Goal: Information Seeking & Learning: Learn about a topic

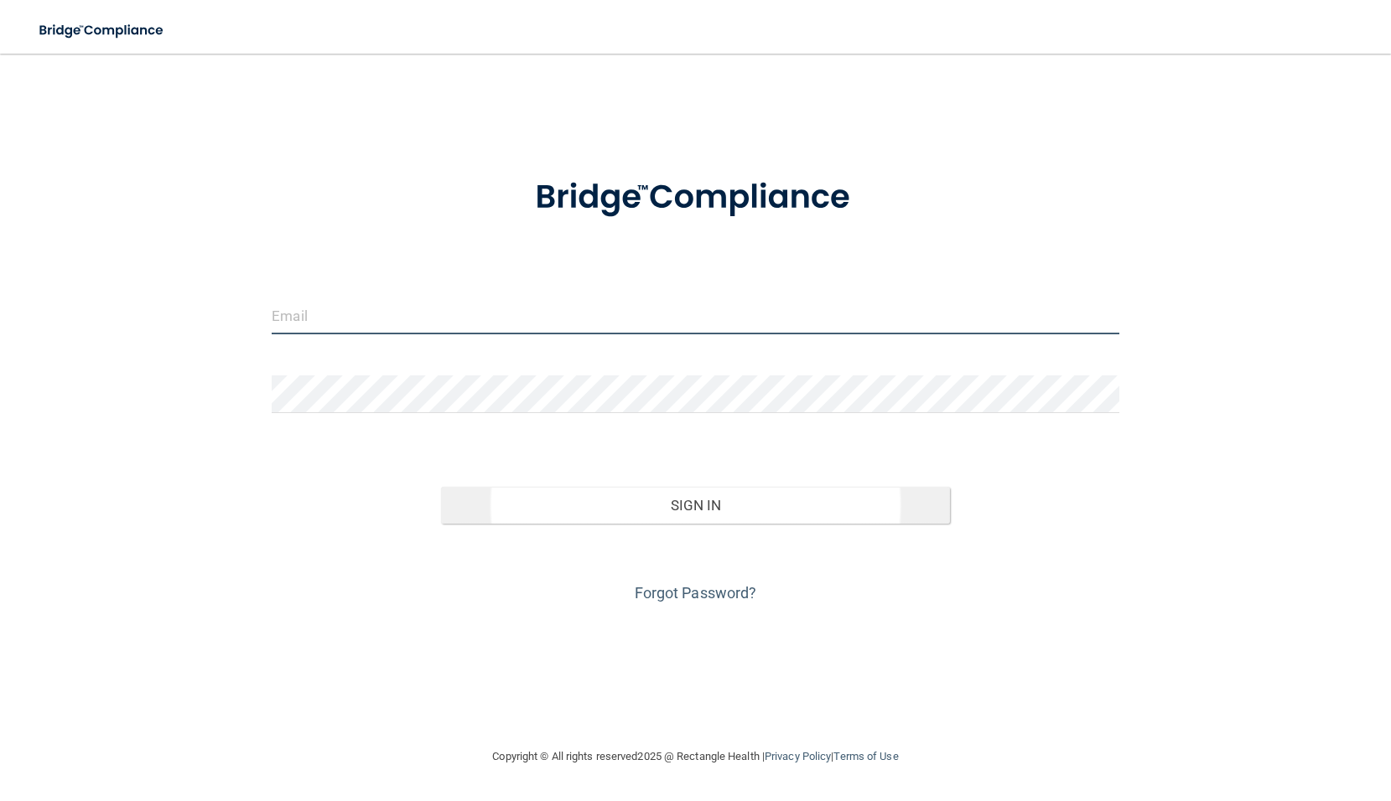
type input "[EMAIL_ADDRESS][DOMAIN_NAME]"
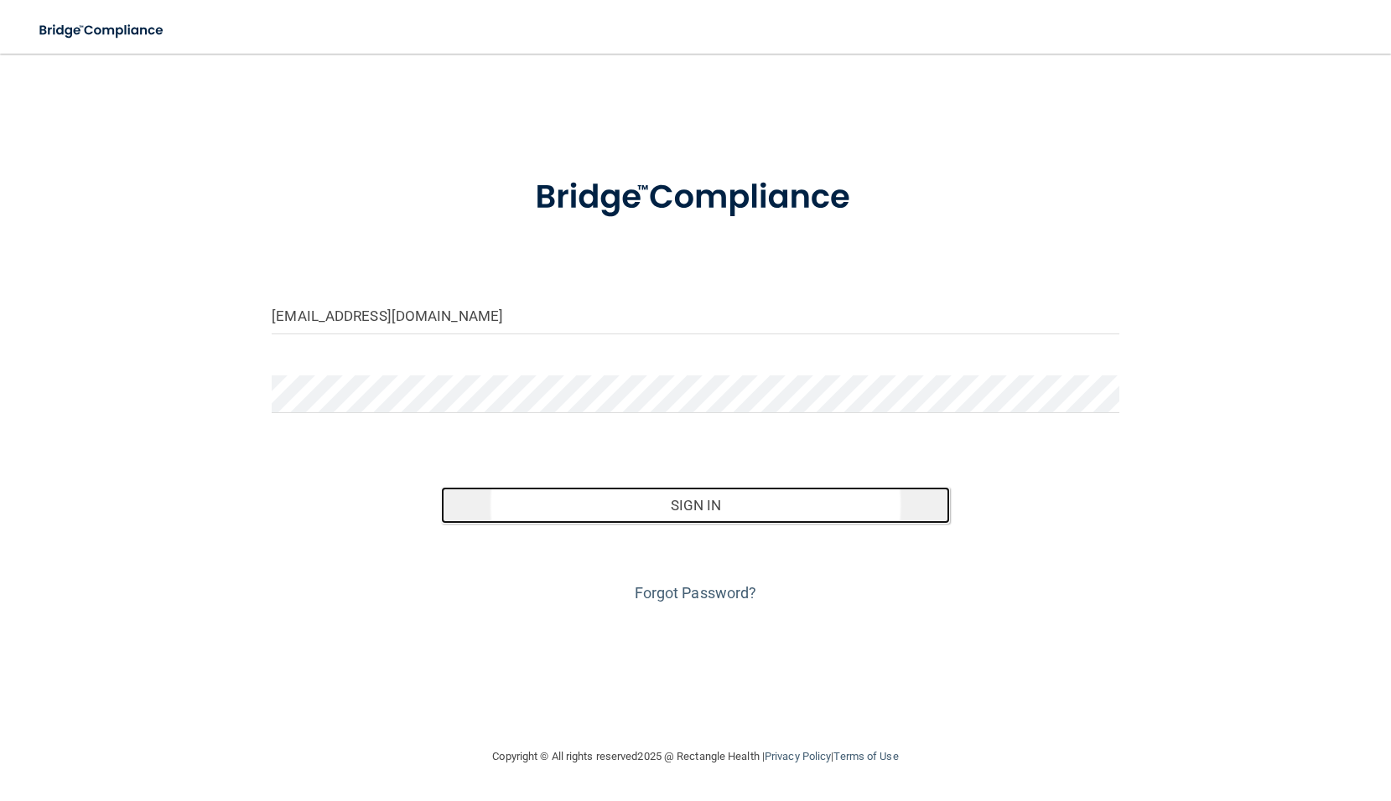
click at [666, 500] on button "Sign In" at bounding box center [695, 505] width 508 height 37
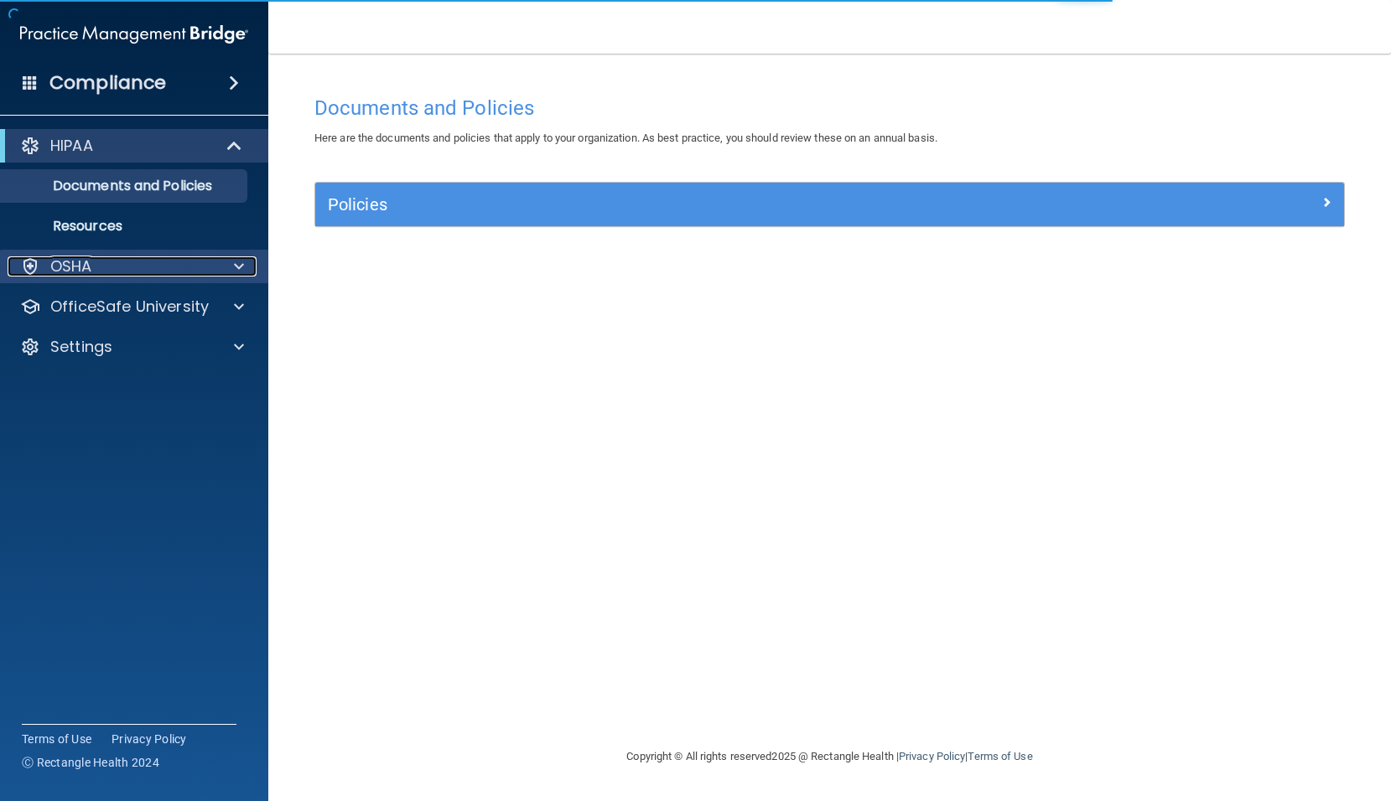
click at [153, 273] on div "OSHA" at bounding box center [112, 267] width 208 height 20
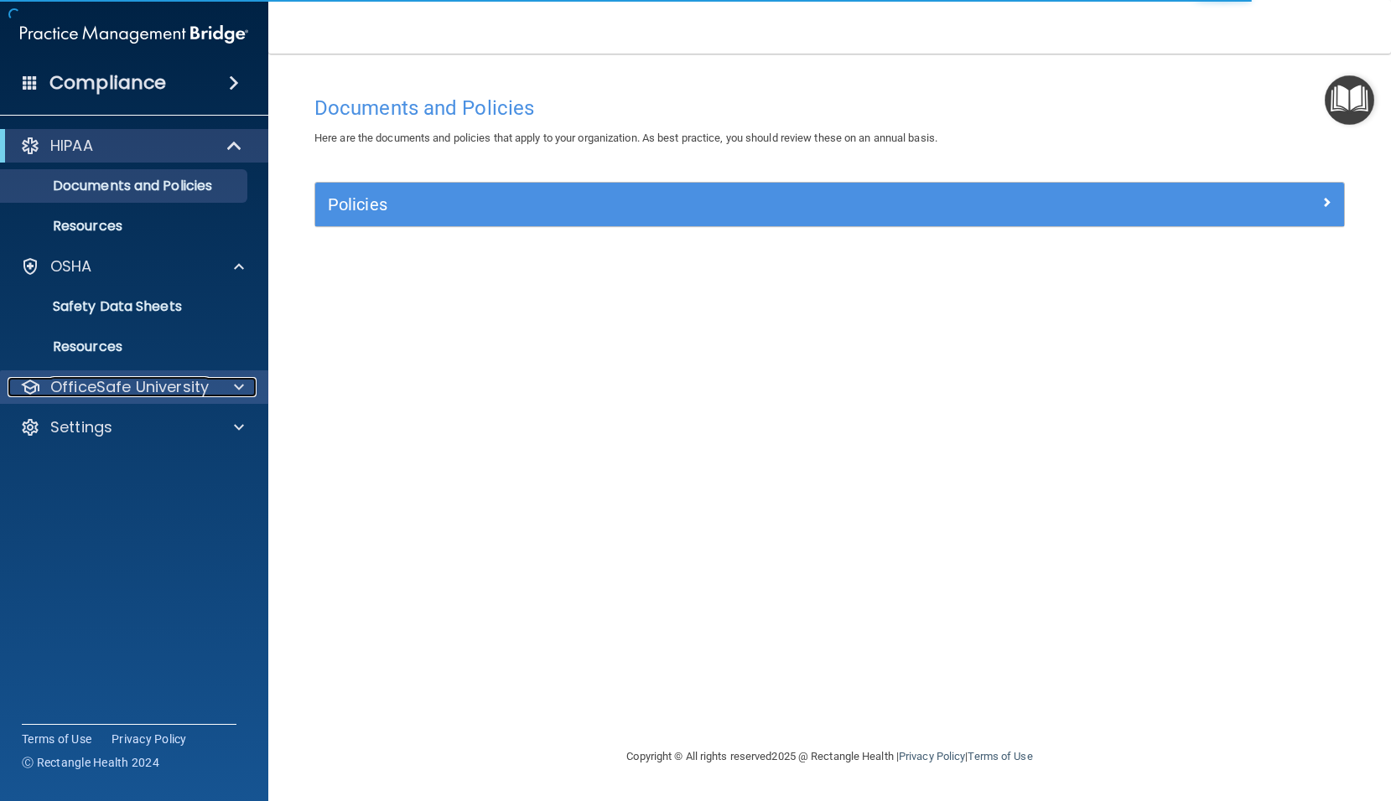
click at [153, 382] on p "OfficeSafe University" at bounding box center [129, 387] width 158 height 20
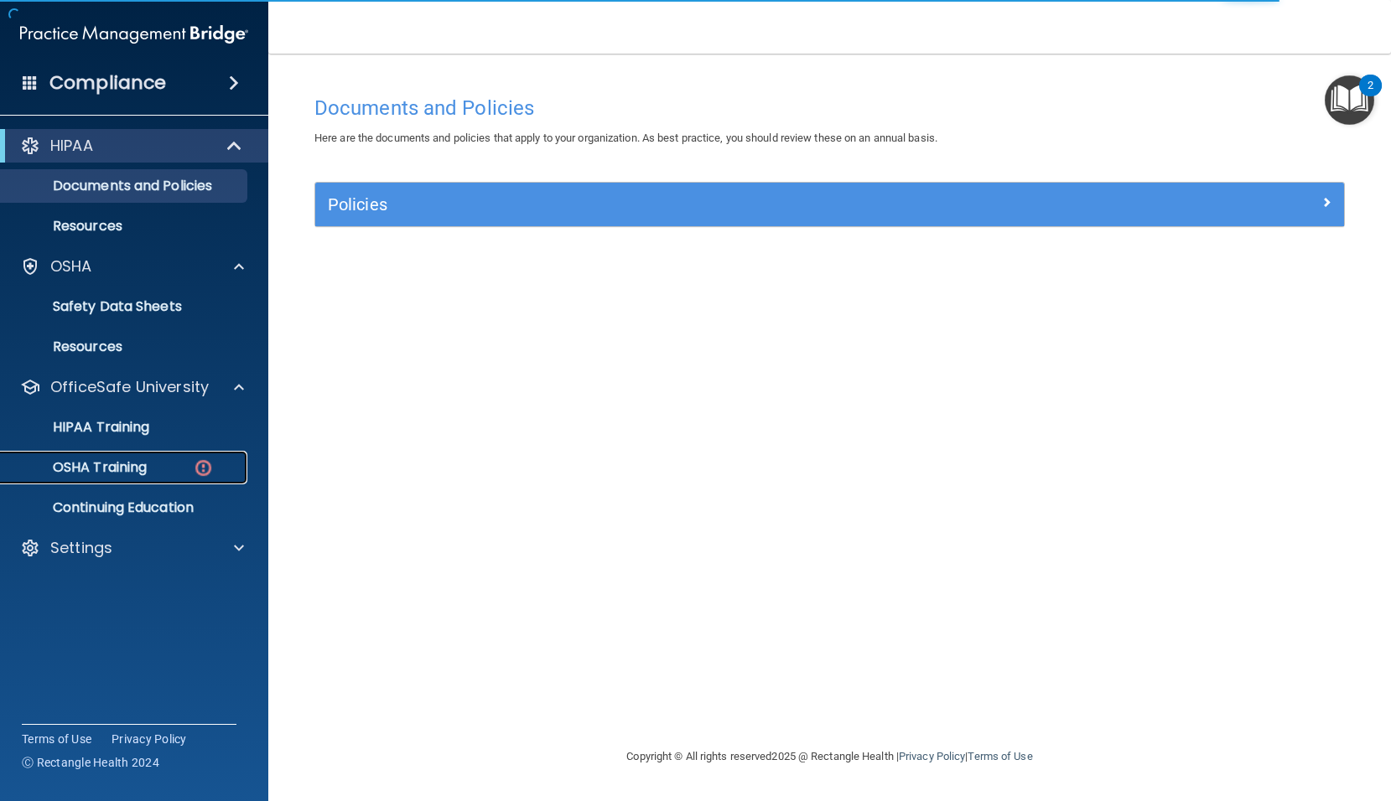
click at [133, 472] on p "OSHA Training" at bounding box center [79, 467] width 136 height 17
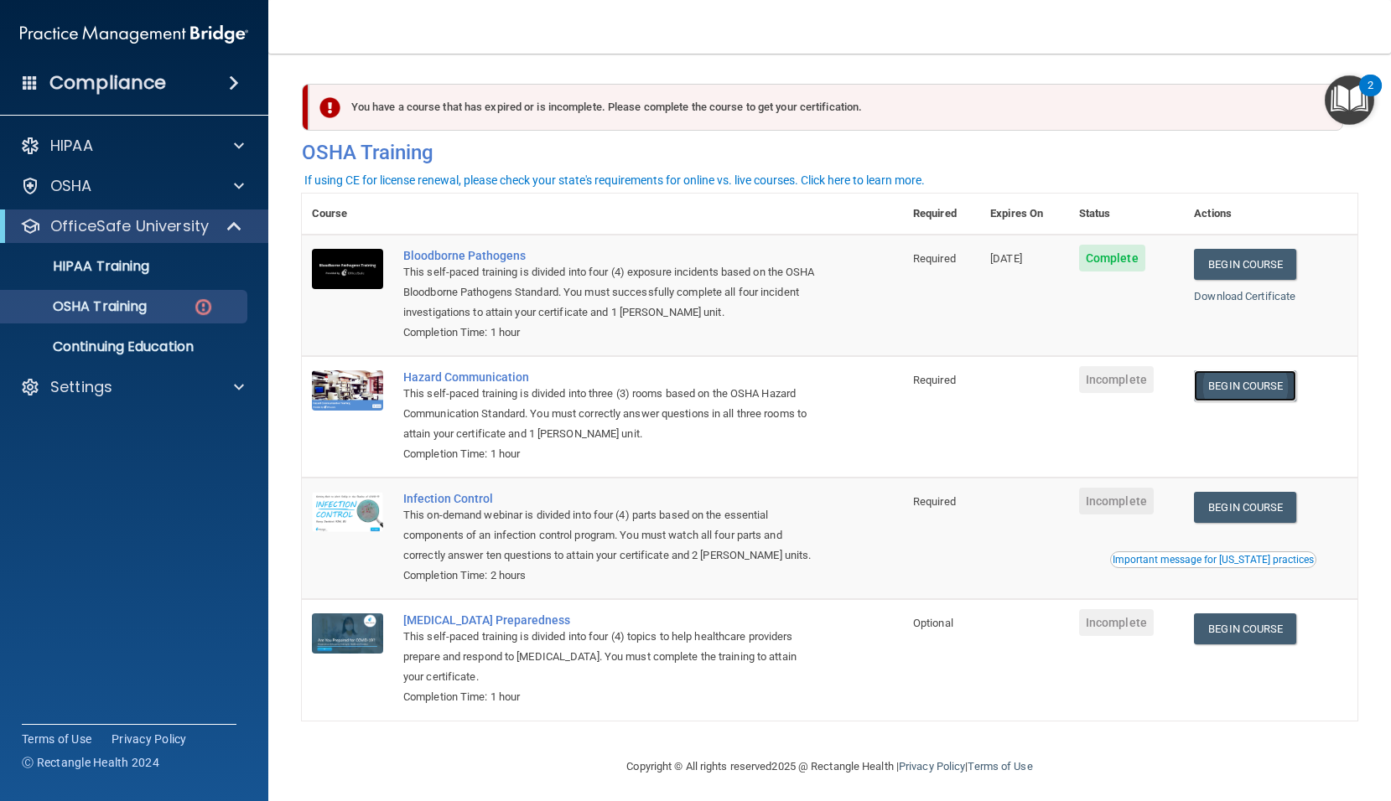
click at [1247, 391] on link "Begin Course" at bounding box center [1245, 386] width 102 height 31
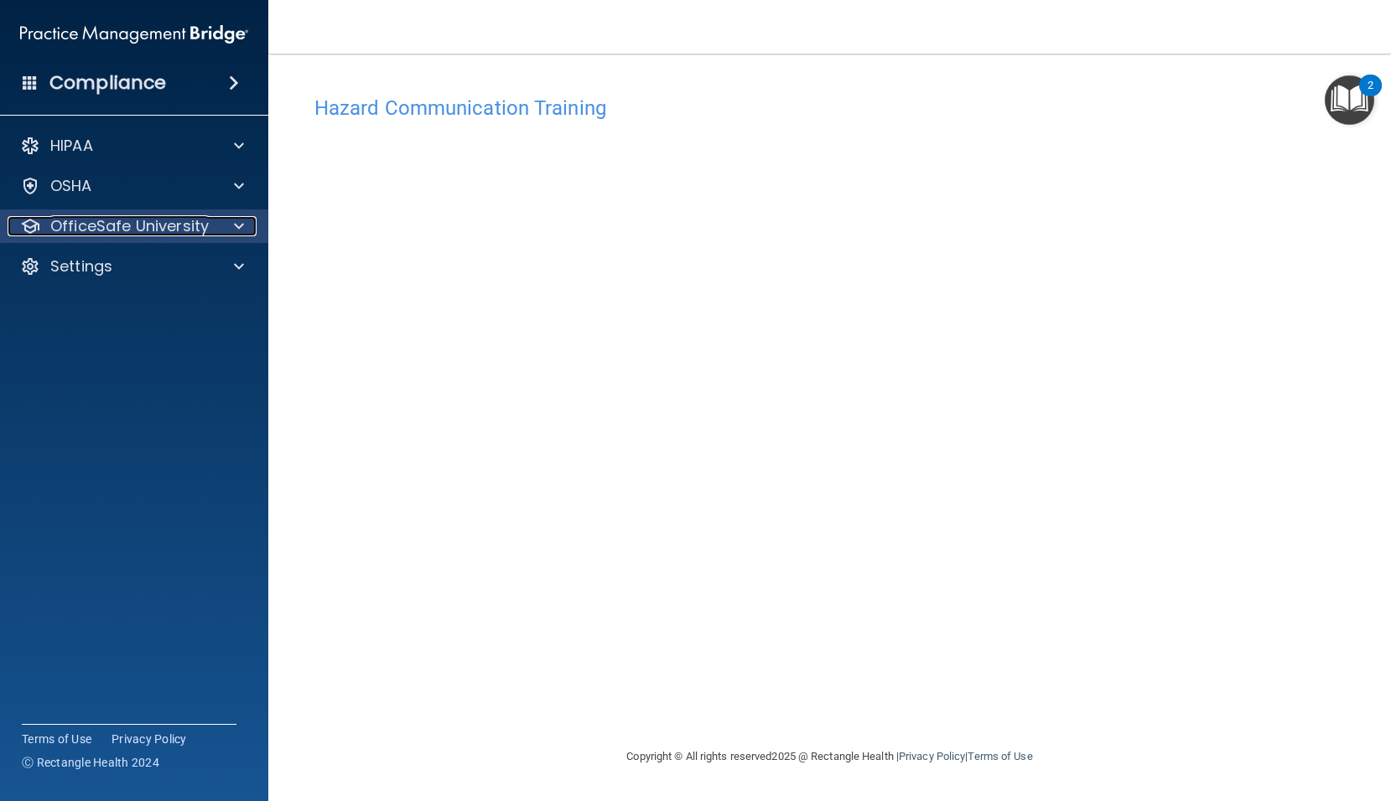
click at [232, 227] on div at bounding box center [236, 226] width 42 height 20
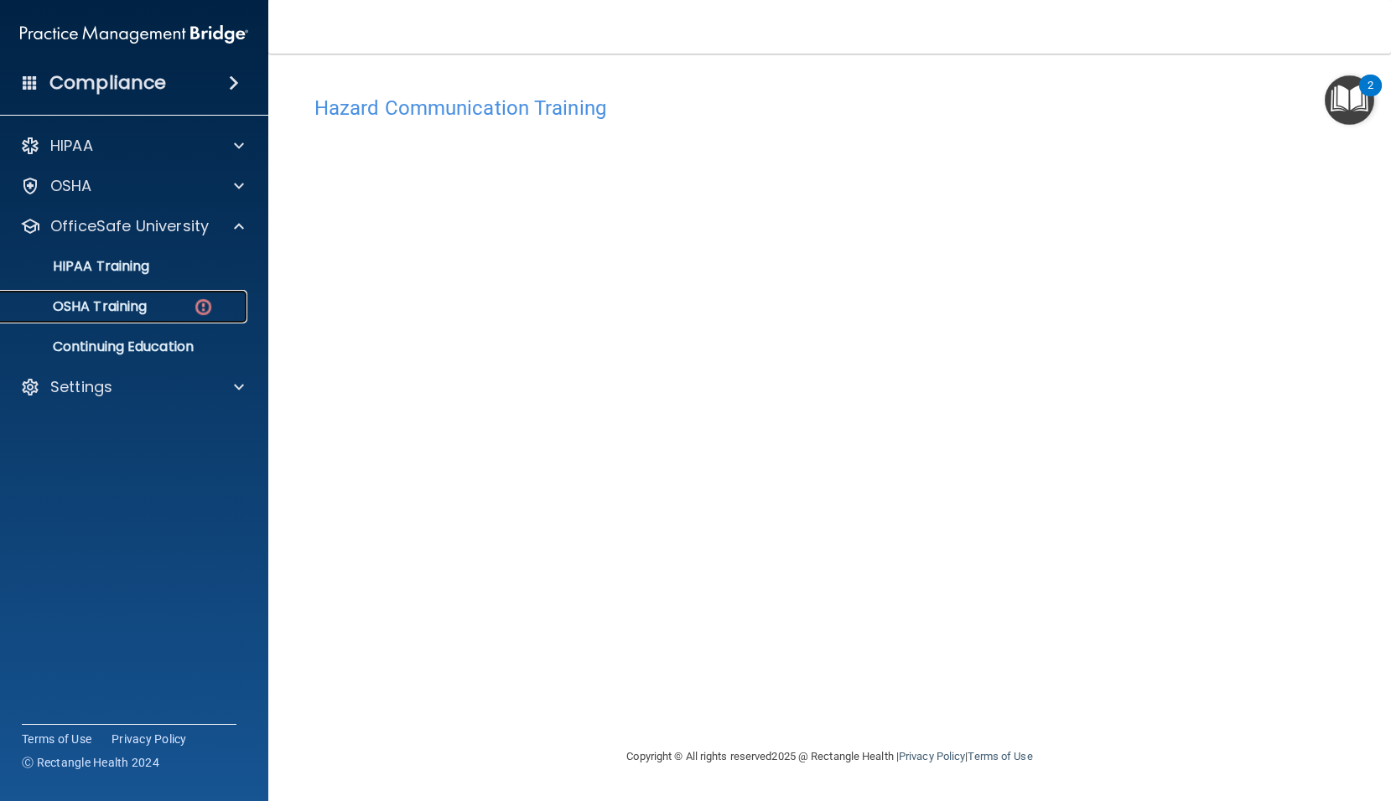
click at [207, 298] on img at bounding box center [203, 307] width 21 height 21
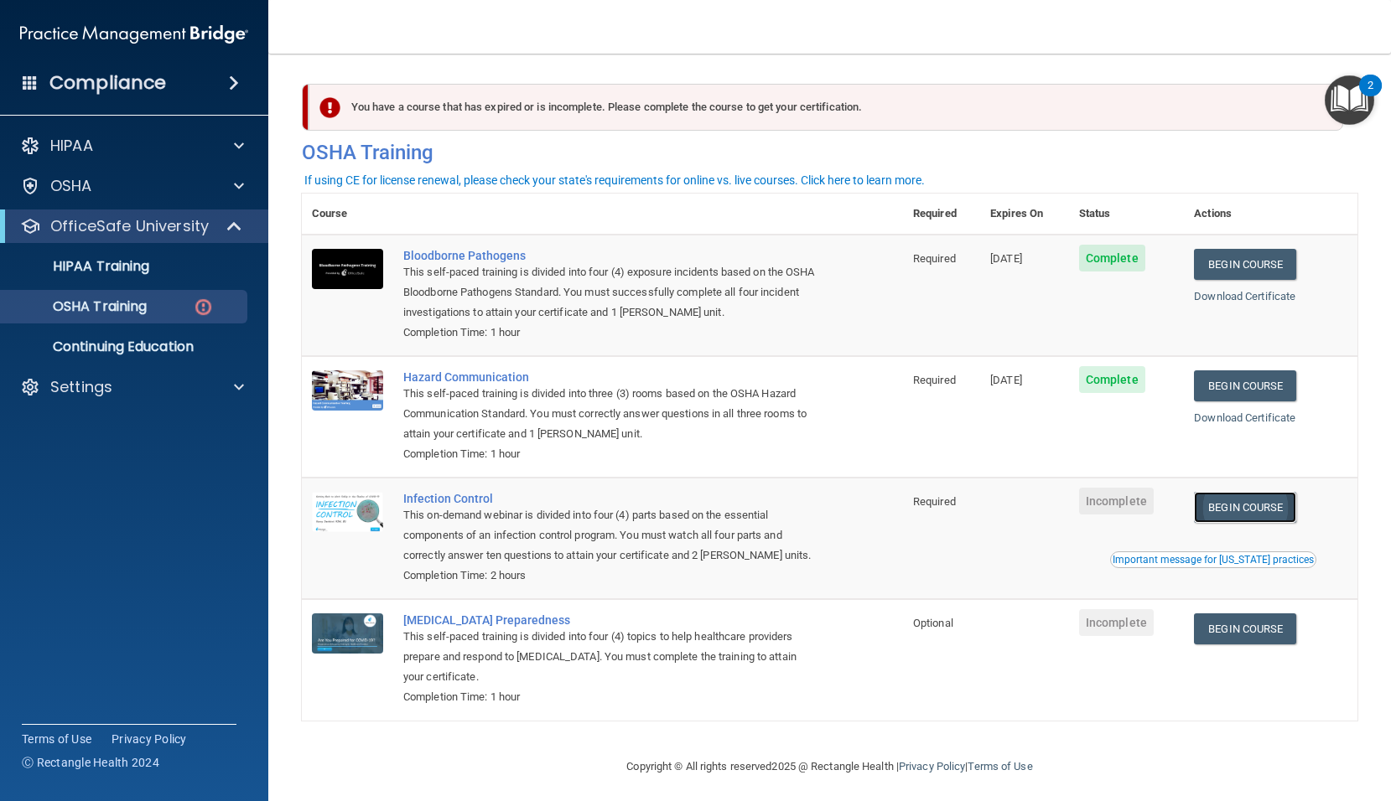
click at [1262, 502] on link "Begin Course" at bounding box center [1245, 507] width 102 height 31
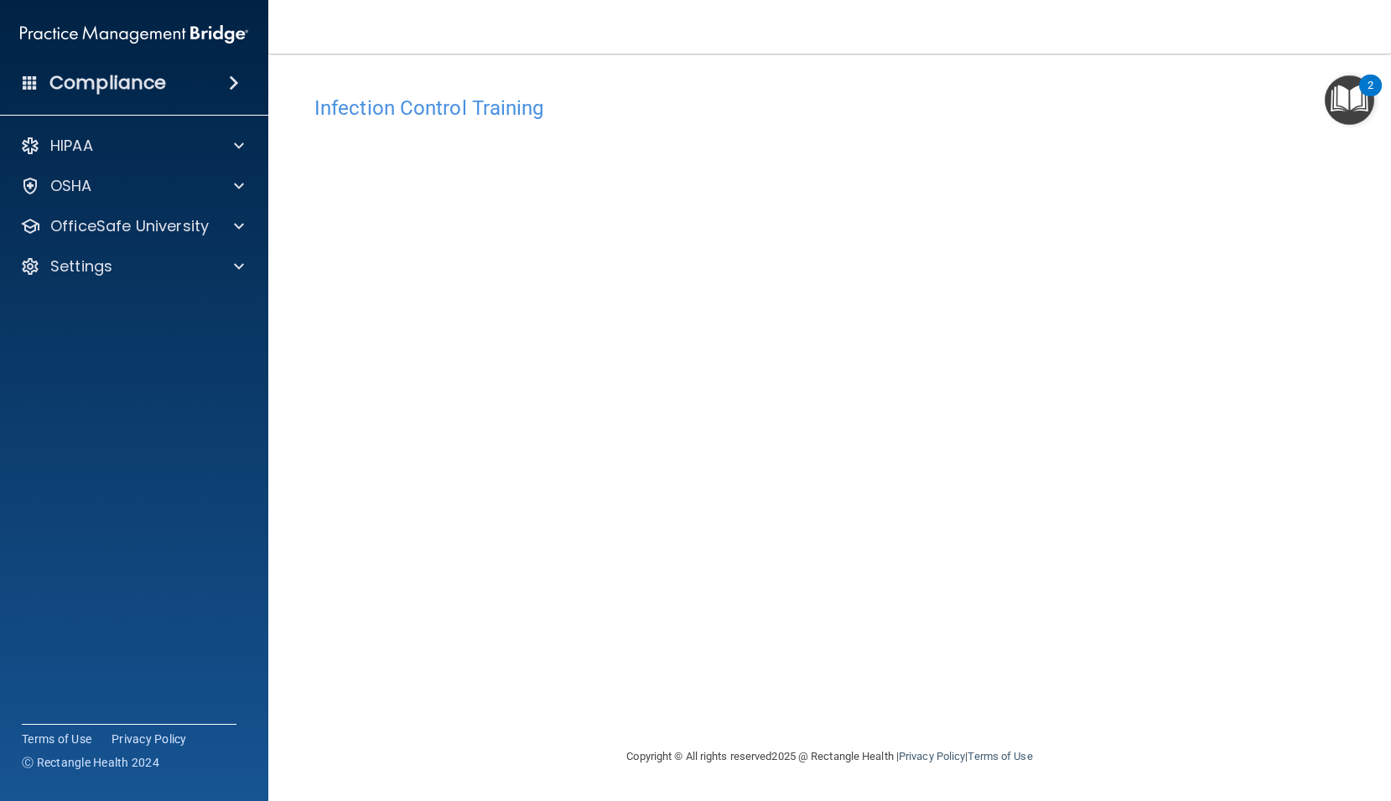
click at [997, 692] on div "Infection Control Training This course doesn’t expire until . Are you sure you …" at bounding box center [829, 417] width 1055 height 660
click at [90, 185] on p "OSHA" at bounding box center [71, 186] width 42 height 20
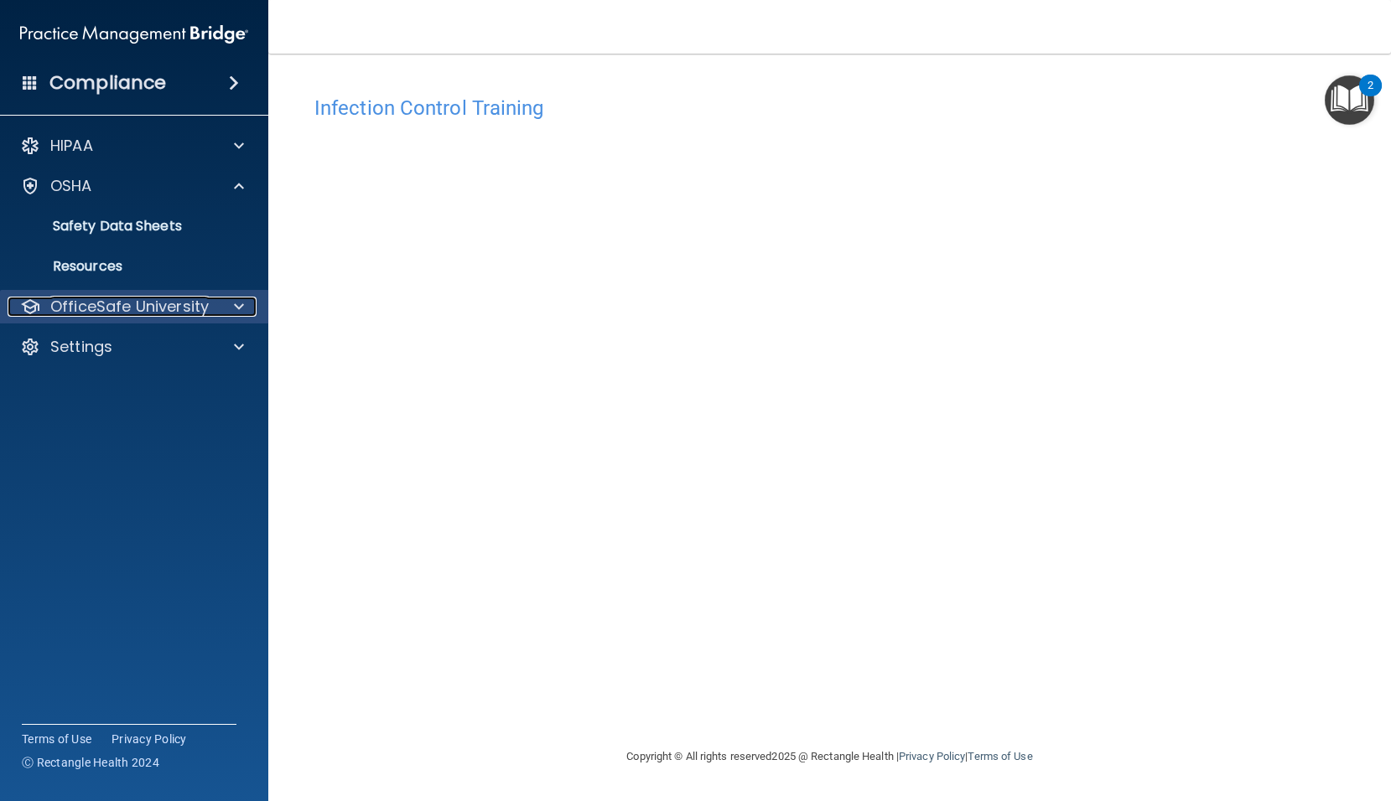
click at [135, 297] on p "OfficeSafe University" at bounding box center [129, 307] width 158 height 20
click at [184, 303] on p "OfficeSafe University" at bounding box center [129, 307] width 158 height 20
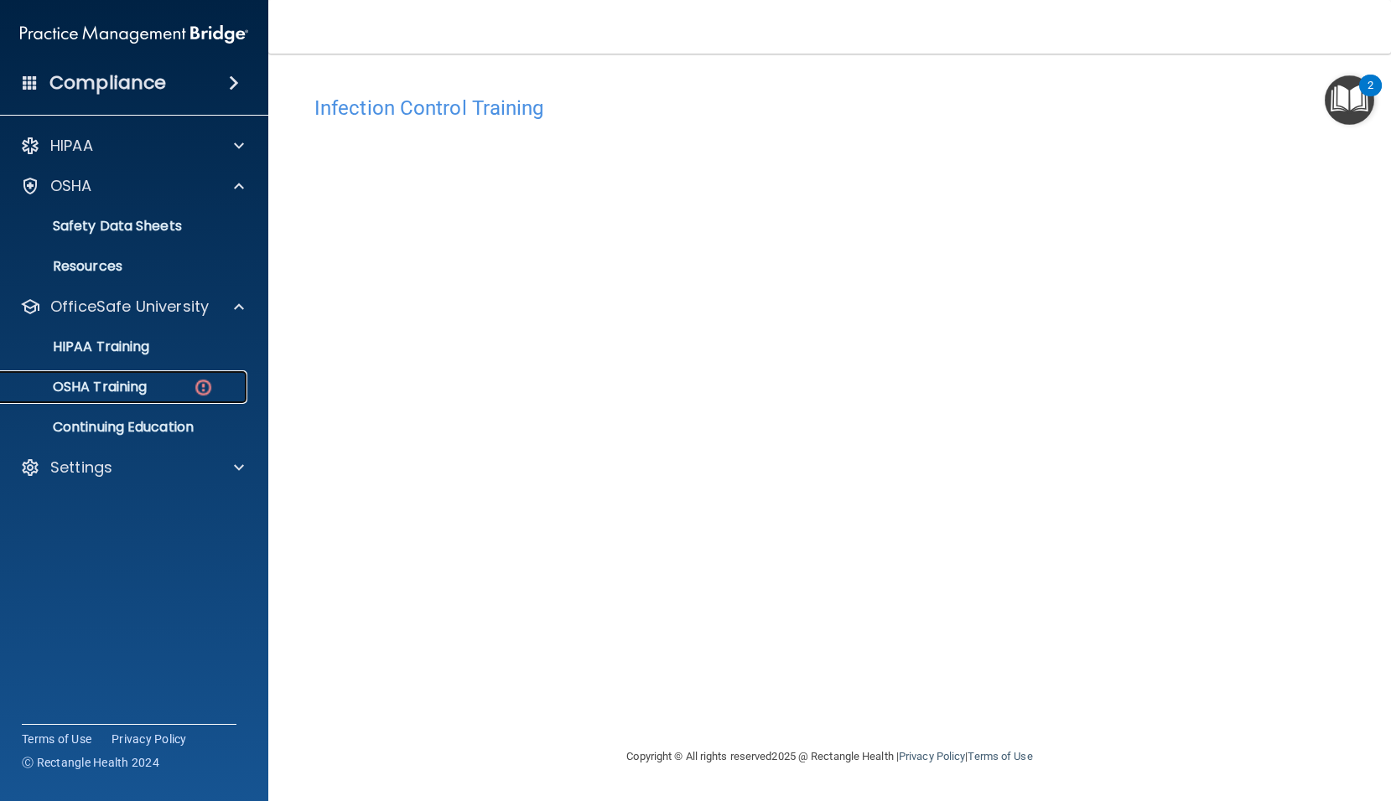
click at [170, 392] on div "OSHA Training" at bounding box center [125, 387] width 229 height 17
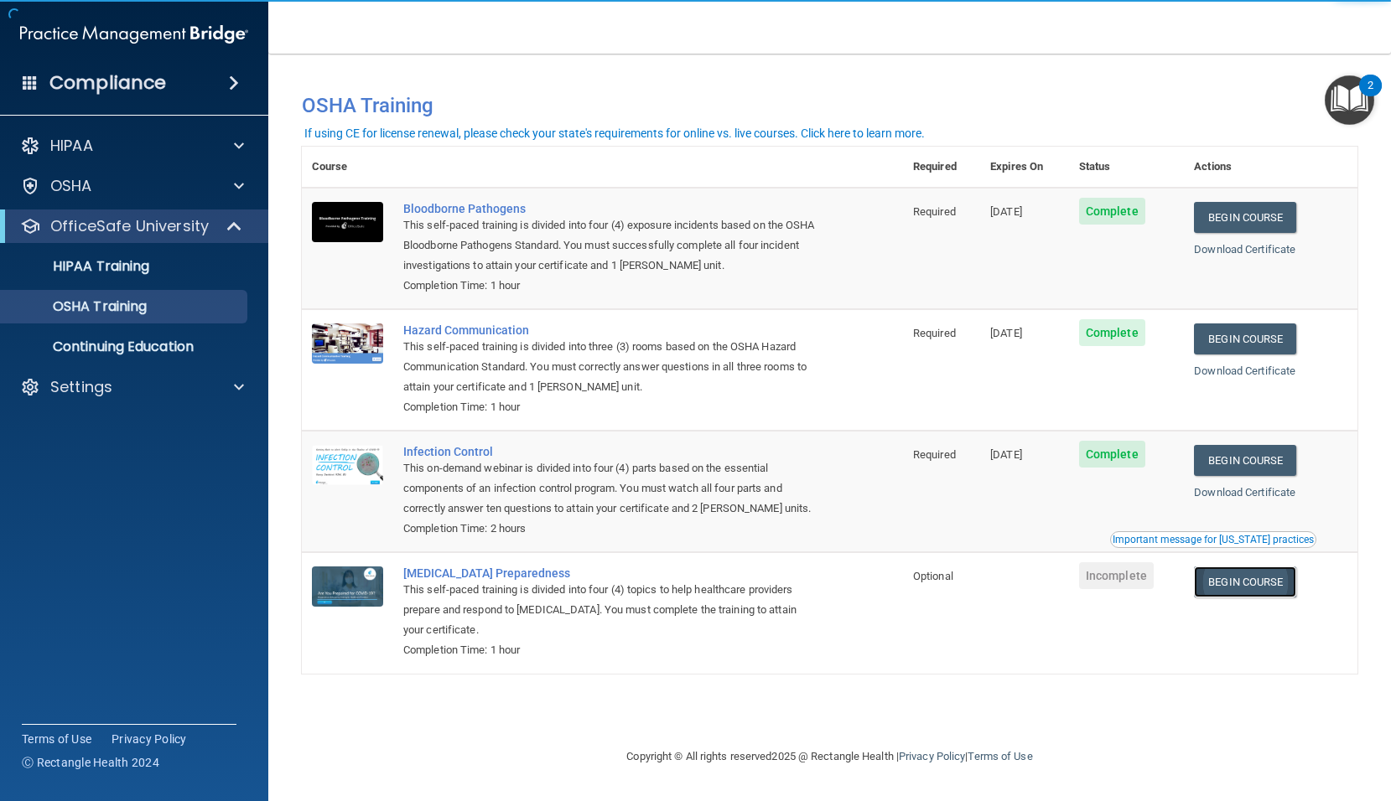
click at [1236, 578] on link "Begin Course" at bounding box center [1245, 582] width 102 height 31
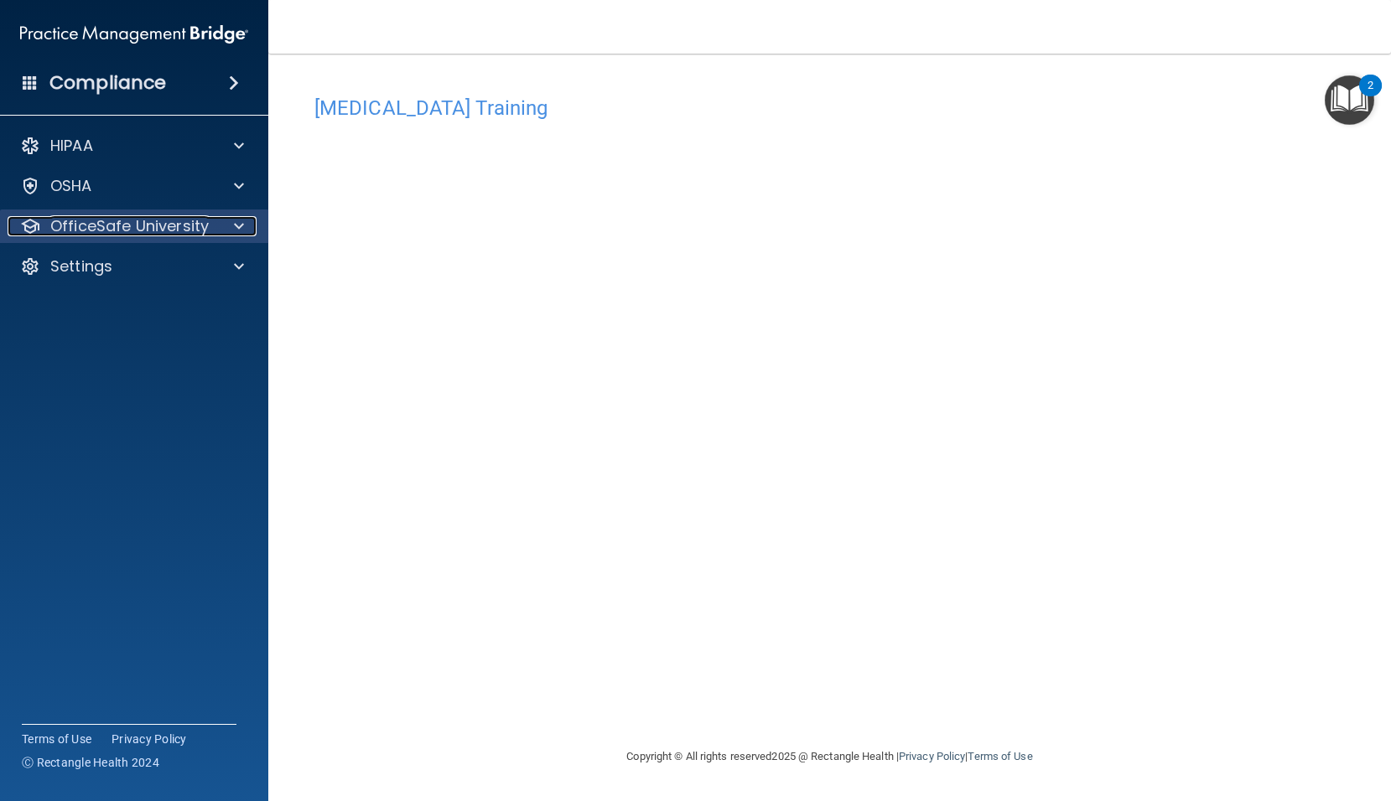
click at [240, 233] on span at bounding box center [239, 226] width 10 height 20
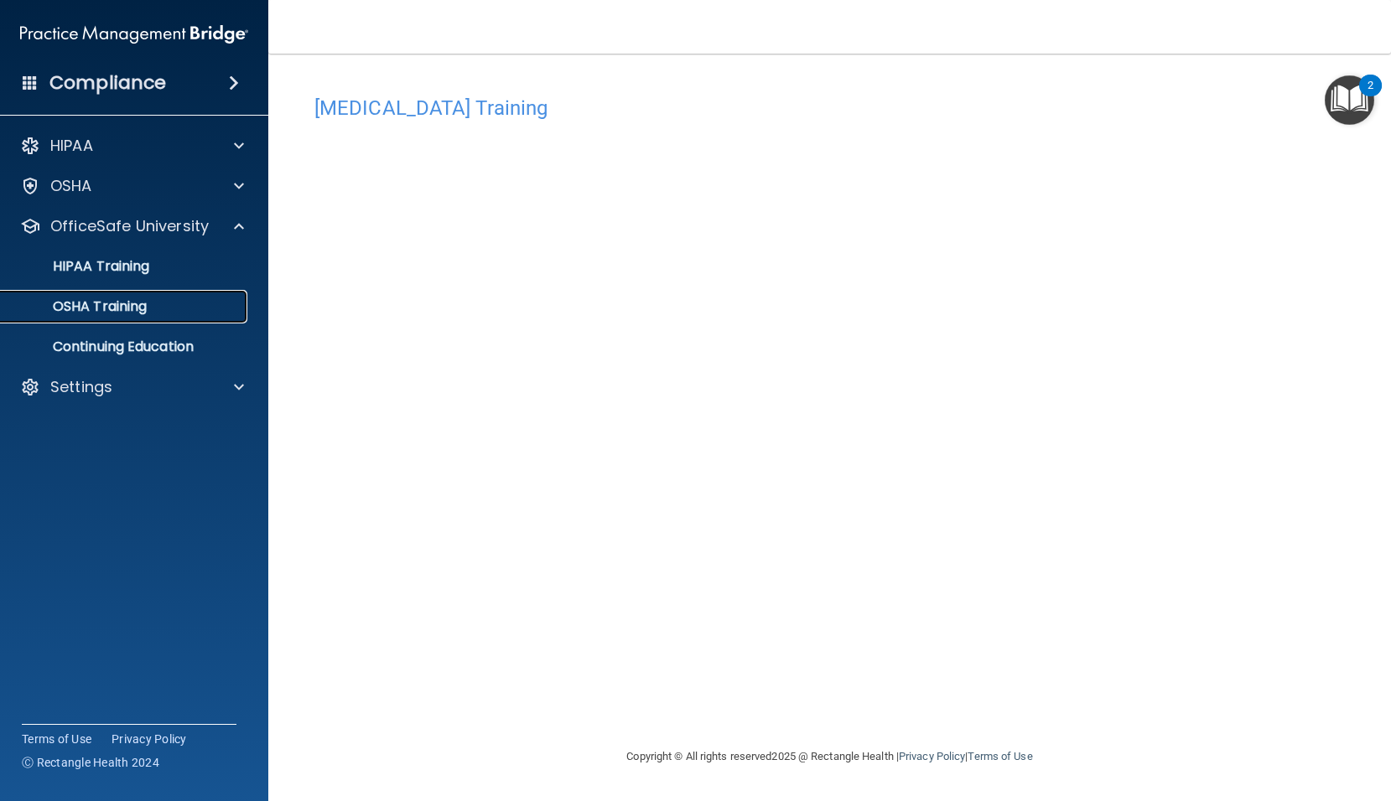
click at [147, 314] on p "OSHA Training" at bounding box center [79, 306] width 136 height 17
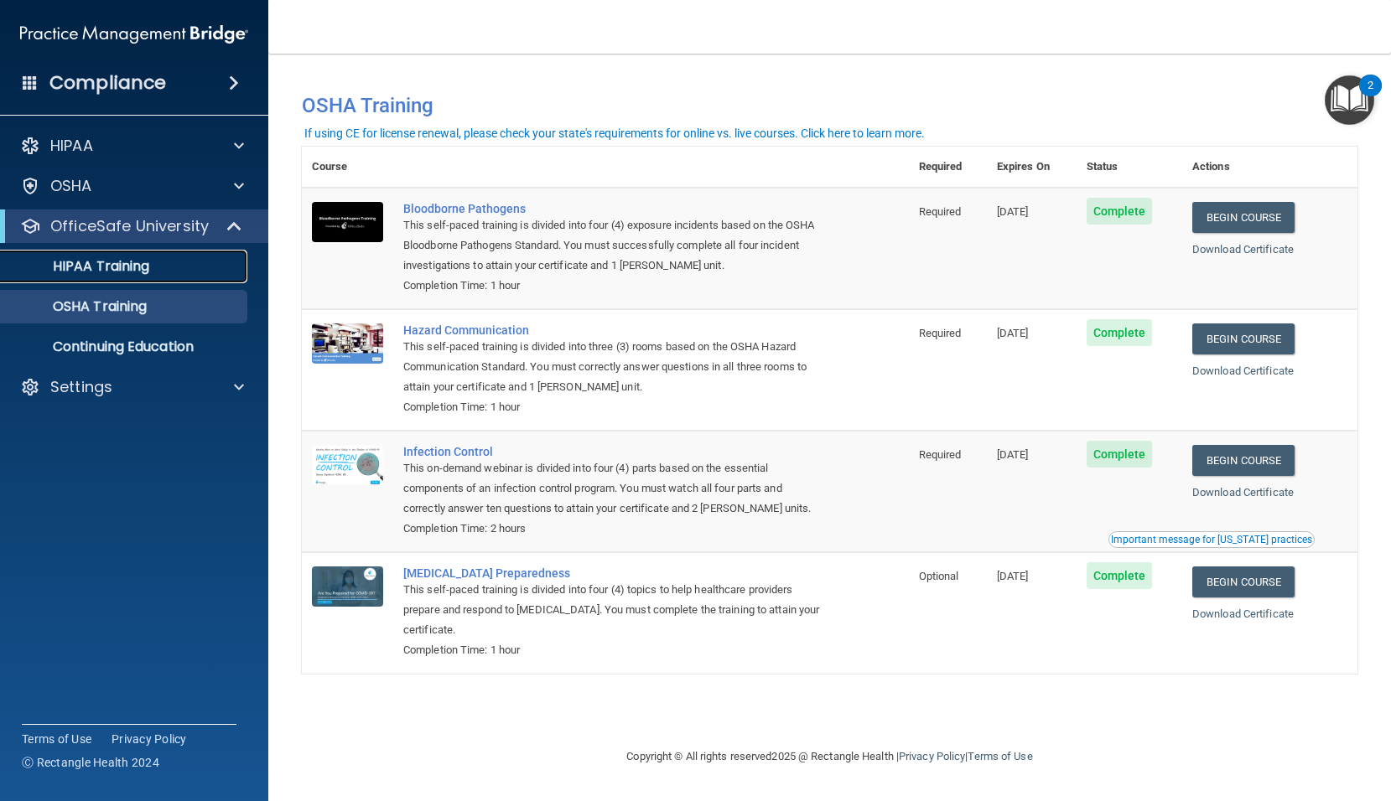
click at [154, 265] on div "HIPAA Training" at bounding box center [125, 266] width 229 height 17
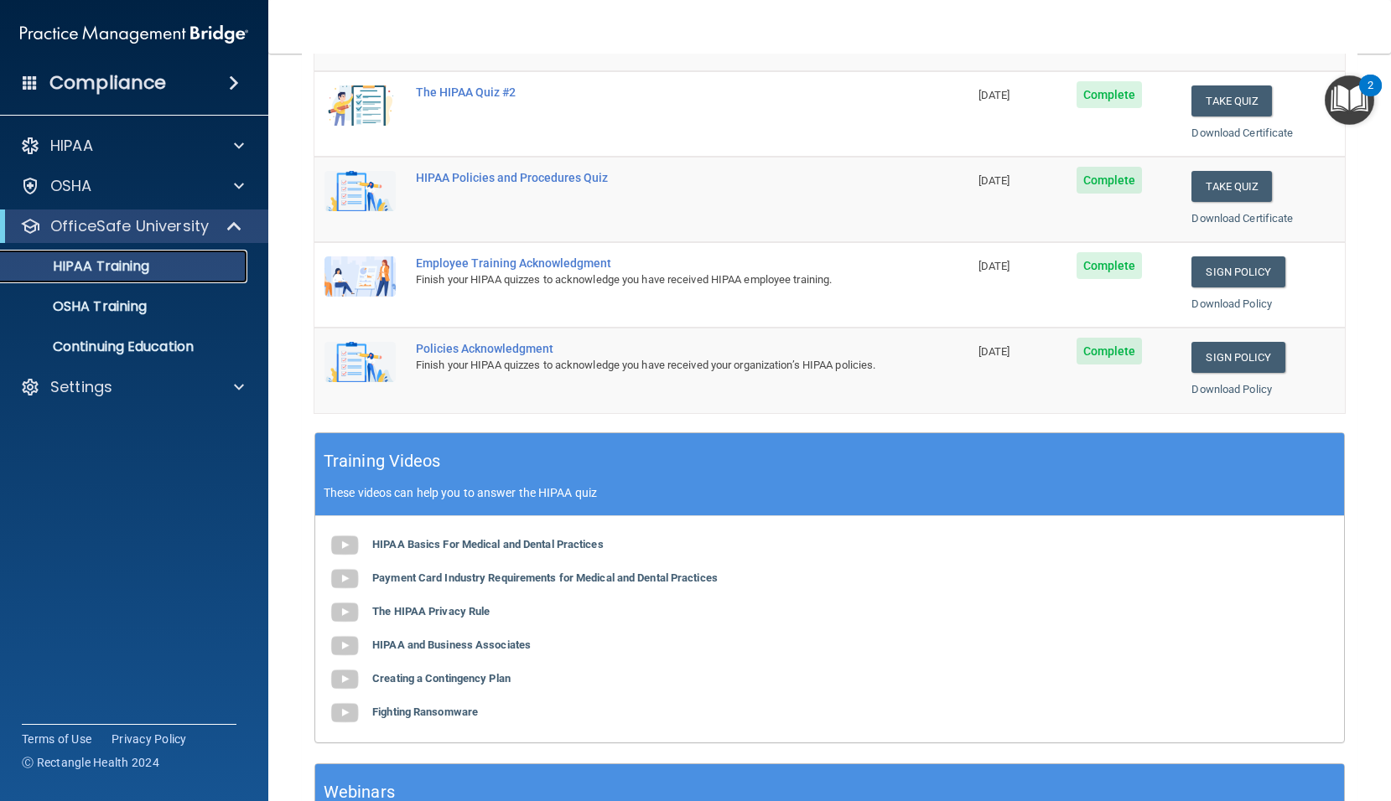
scroll to position [461, 0]
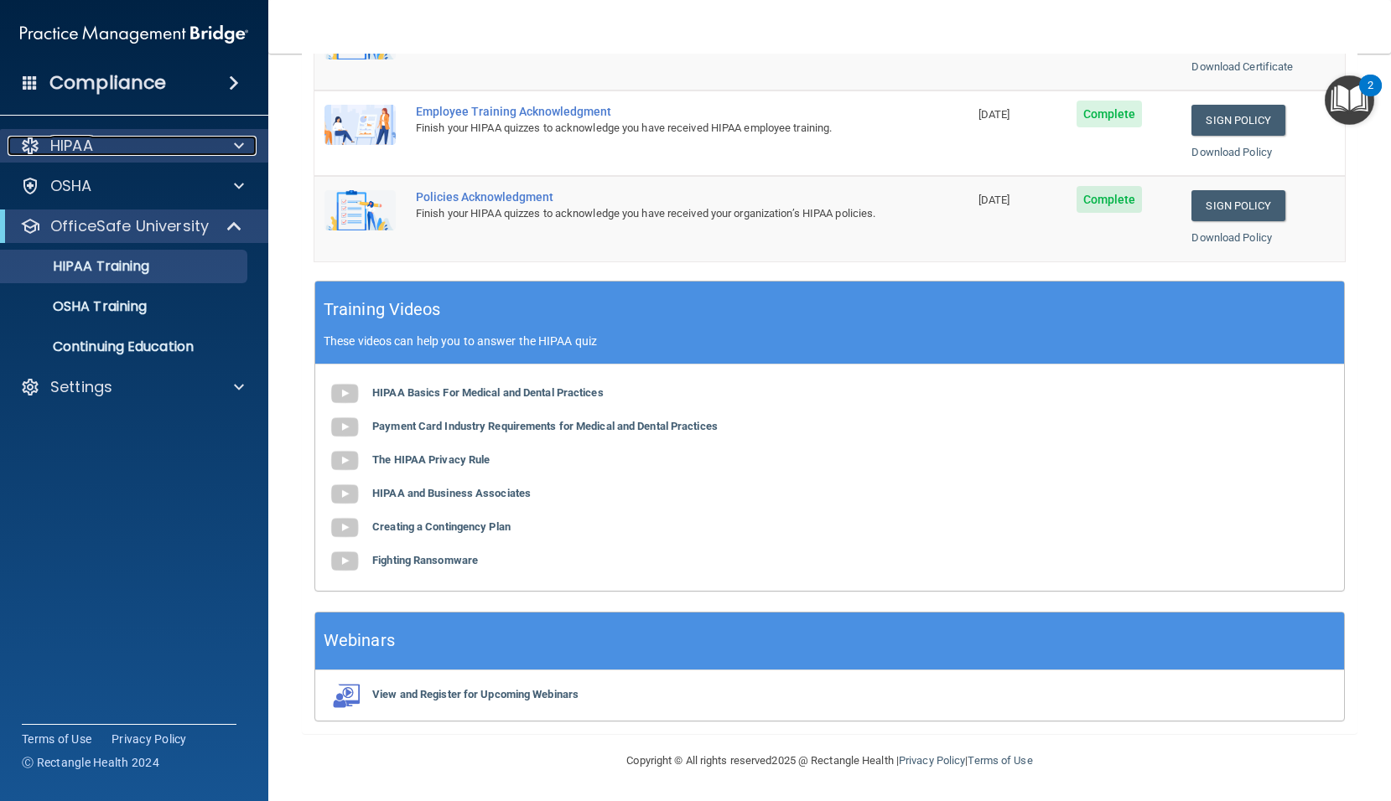
click at [106, 152] on div "HIPAA" at bounding box center [112, 146] width 208 height 20
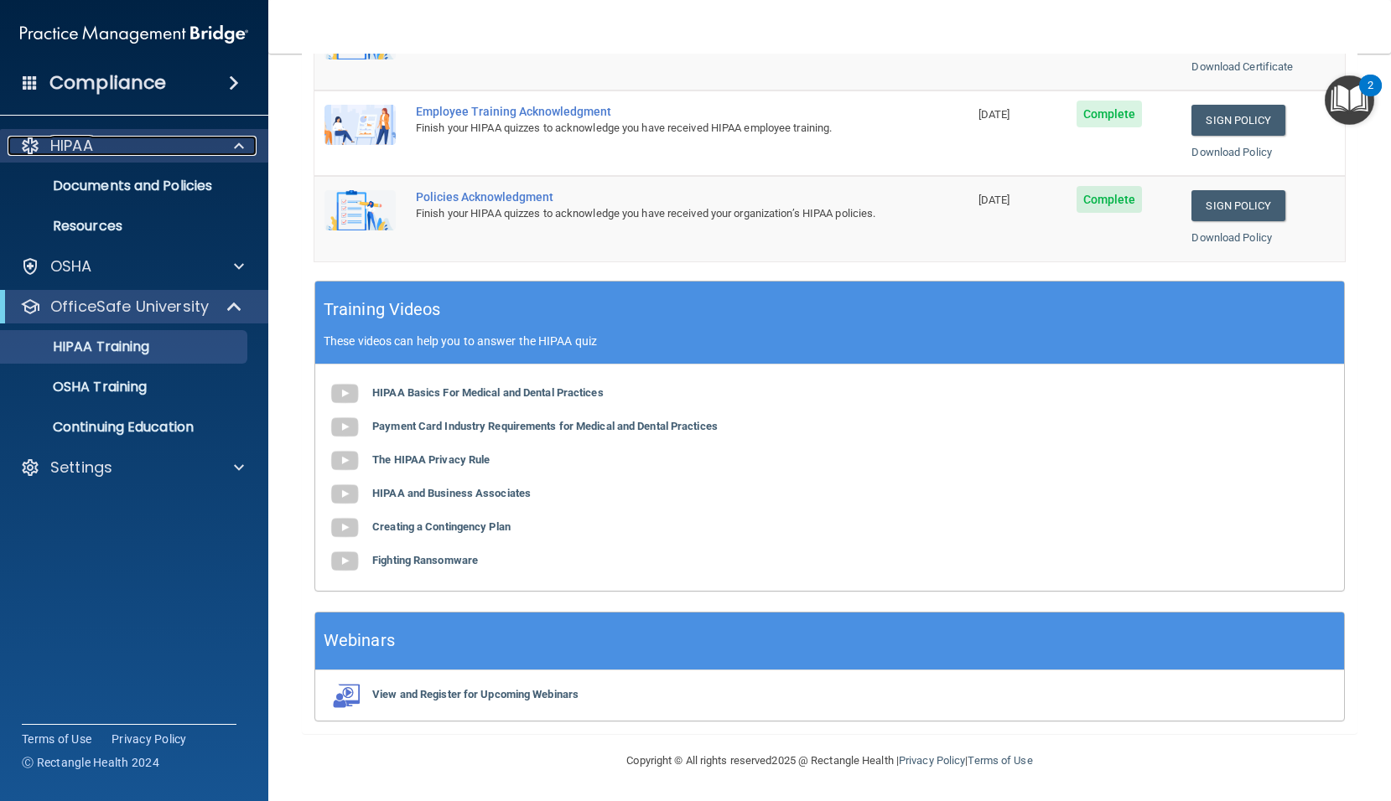
click at [137, 139] on div "HIPAA" at bounding box center [112, 146] width 208 height 20
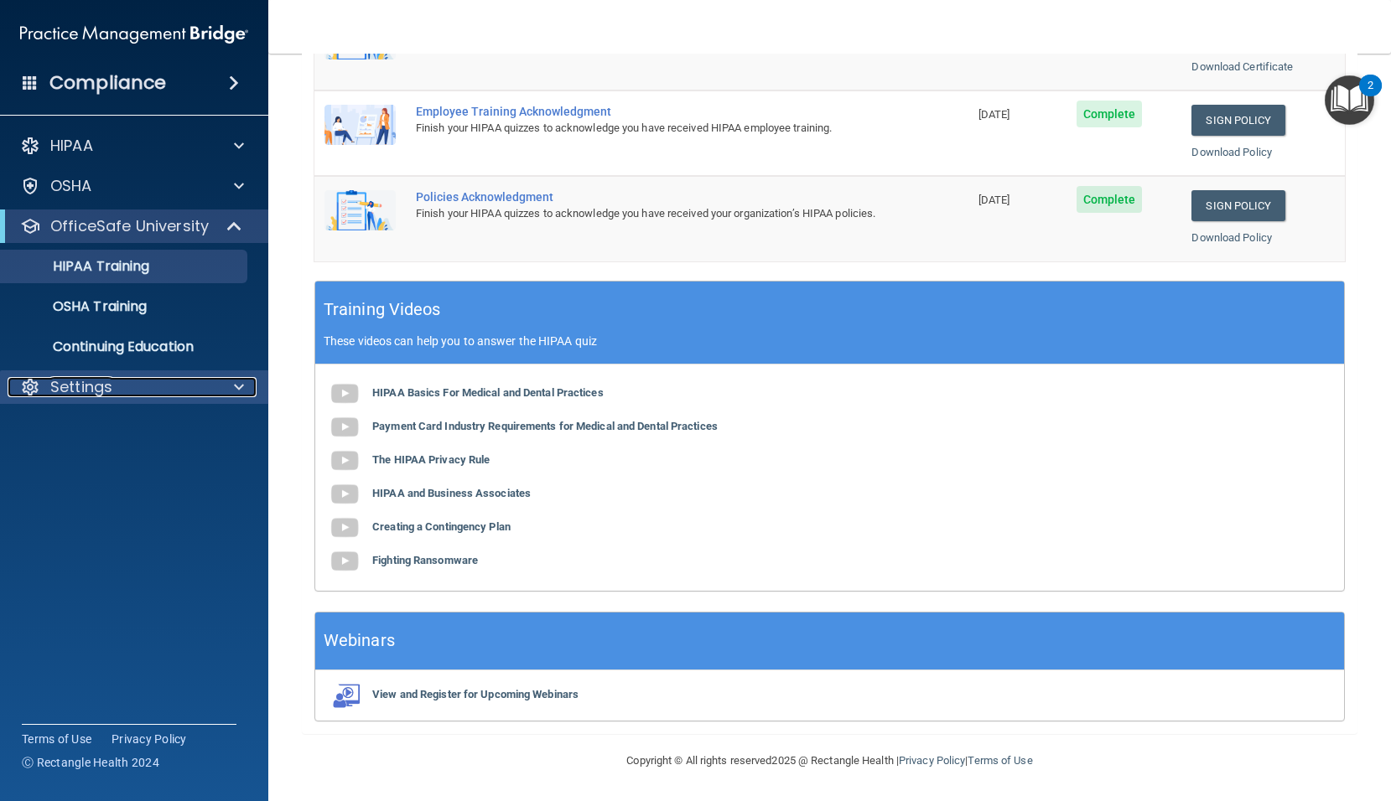
click at [107, 393] on p "Settings" at bounding box center [81, 387] width 62 height 20
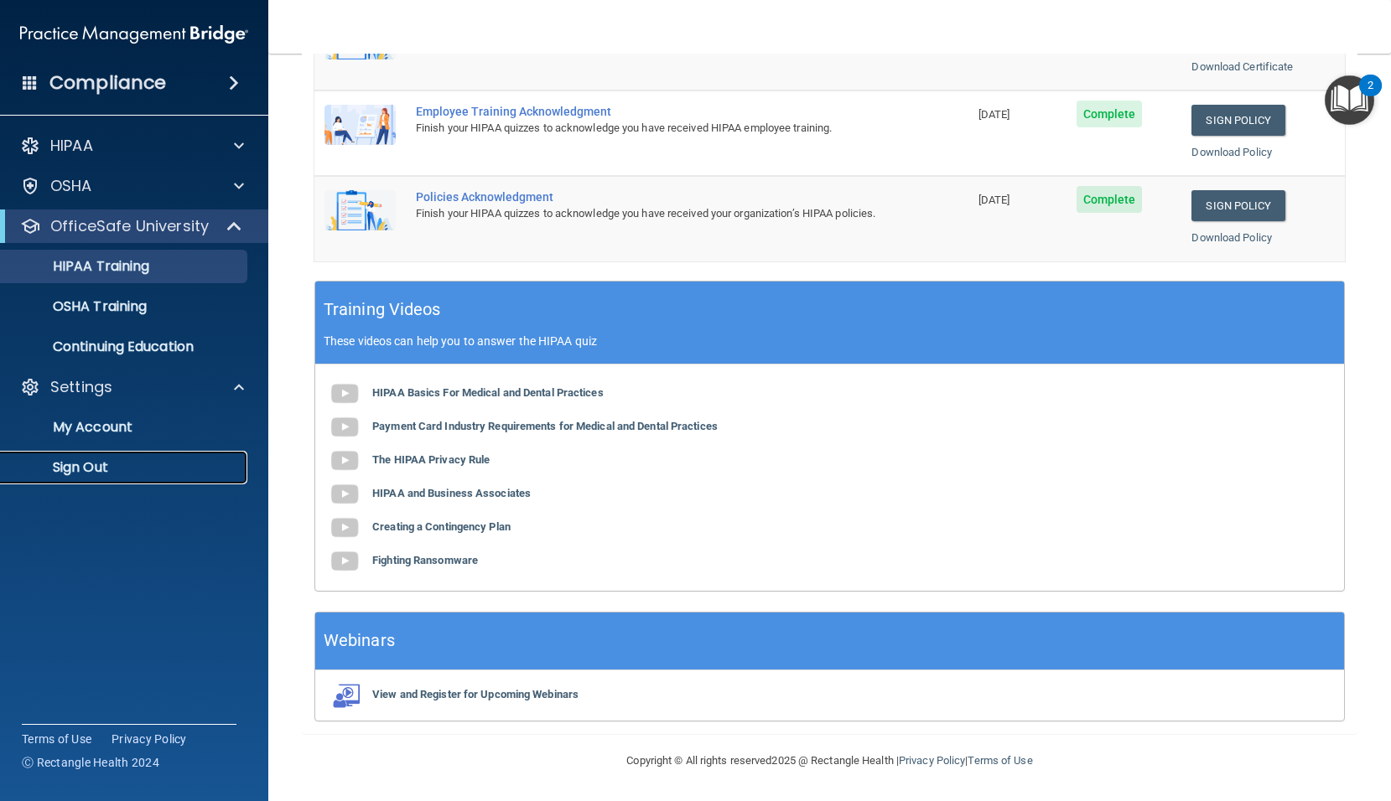
click at [99, 461] on p "Sign Out" at bounding box center [125, 467] width 229 height 17
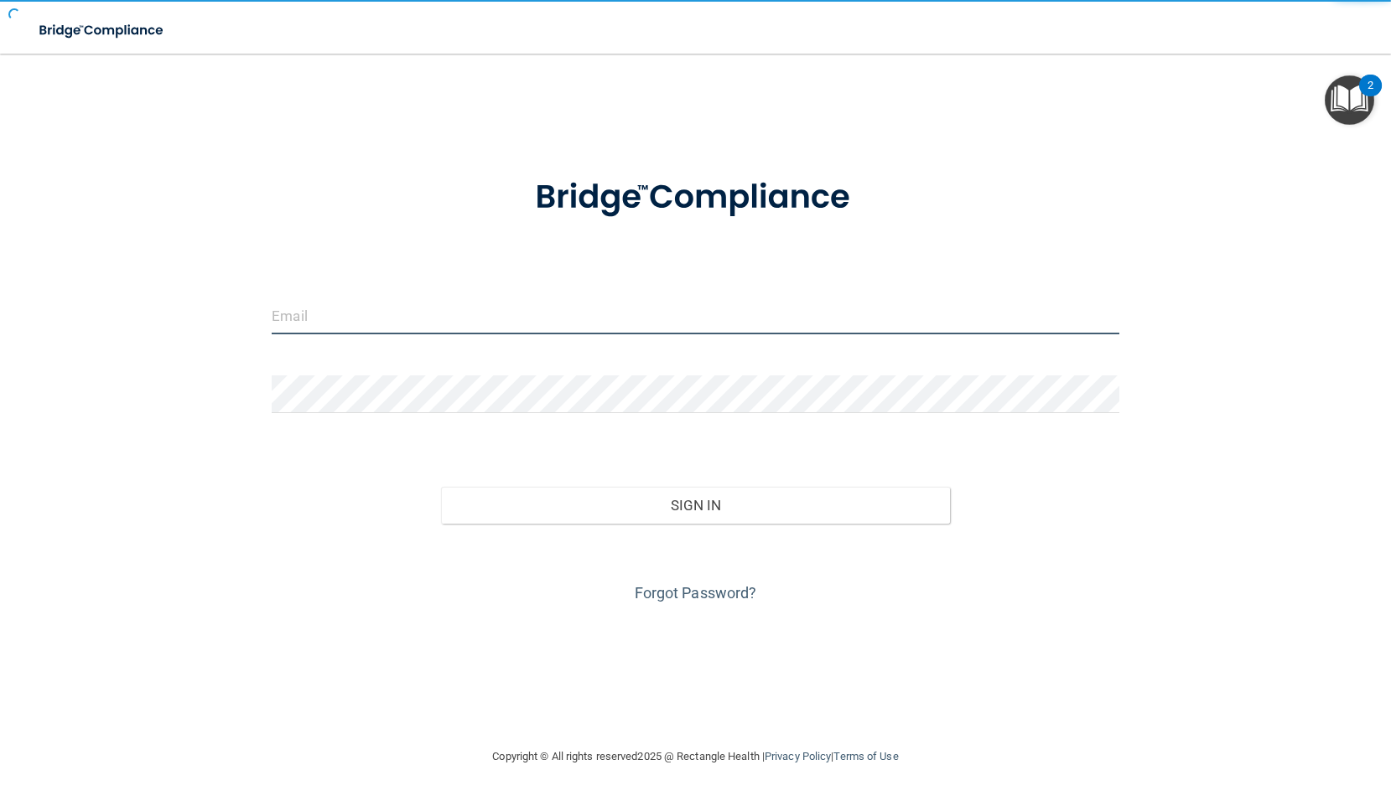
type input "[EMAIL_ADDRESS][DOMAIN_NAME]"
